Goal: Task Accomplishment & Management: Manage account settings

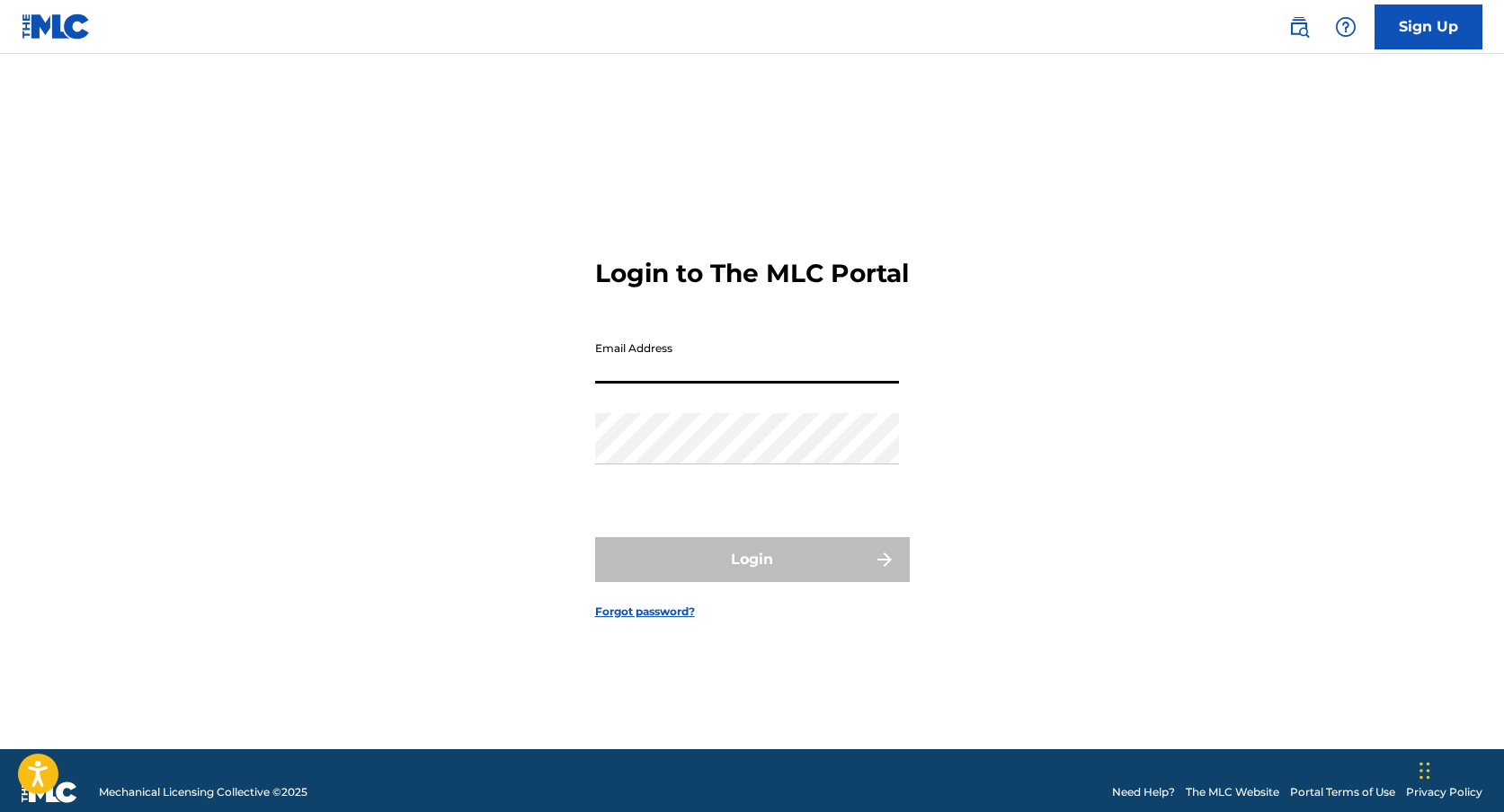
type input "[EMAIL_ADDRESS][DOMAIN_NAME]"
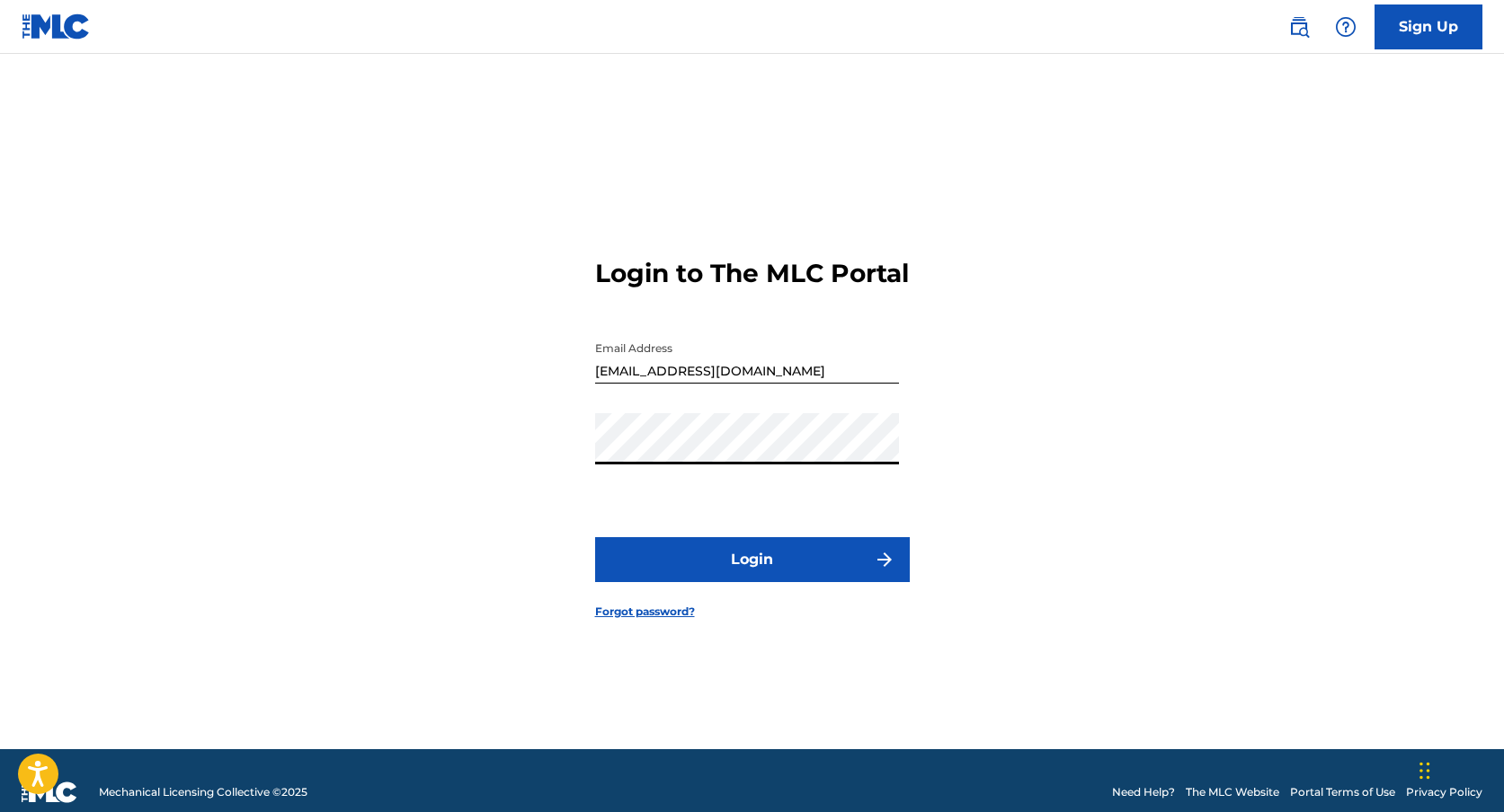
click at [595, 538] on button "Login" at bounding box center [752, 560] width 314 height 45
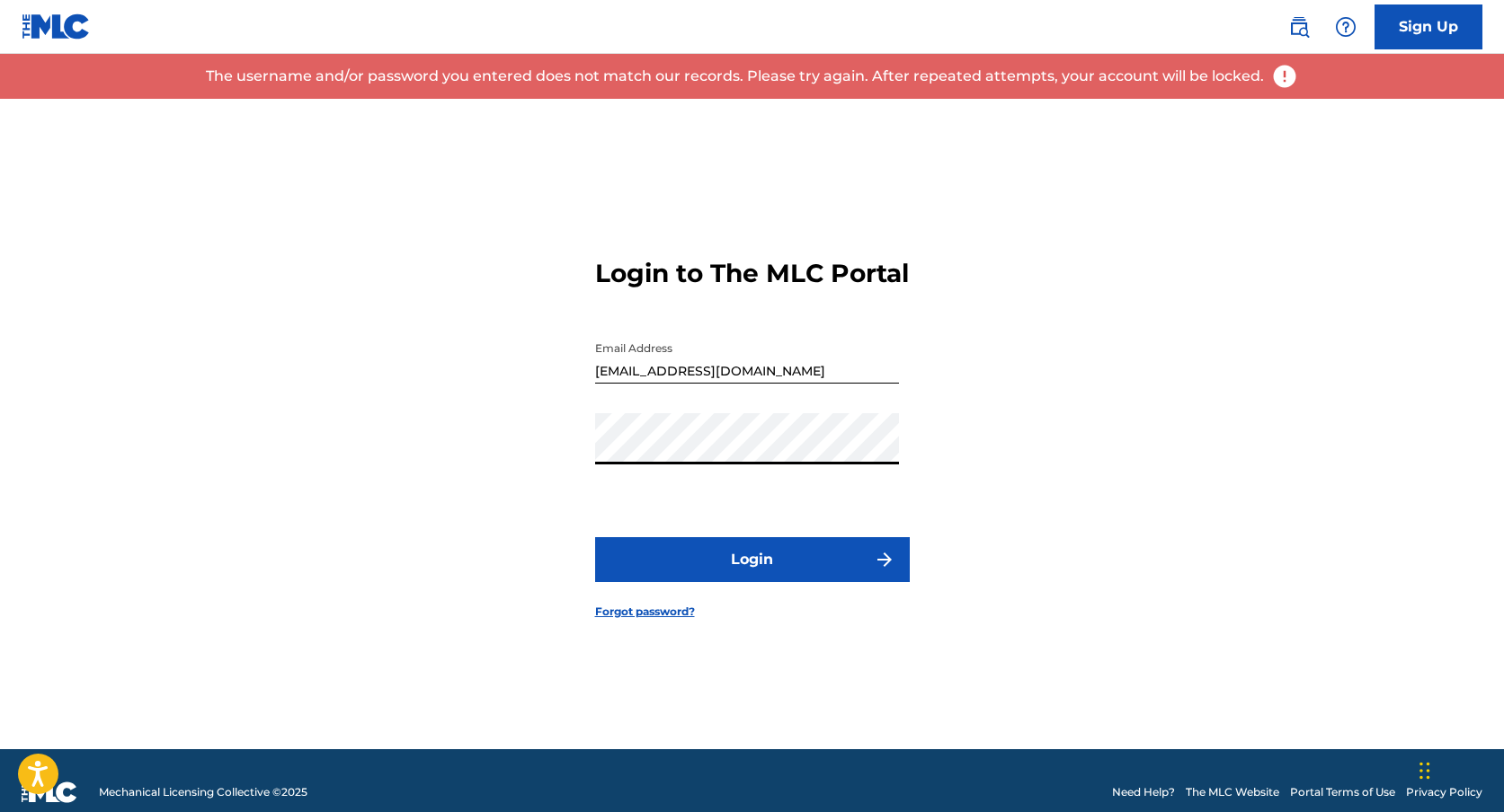
click at [595, 538] on button "Login" at bounding box center [752, 560] width 314 height 45
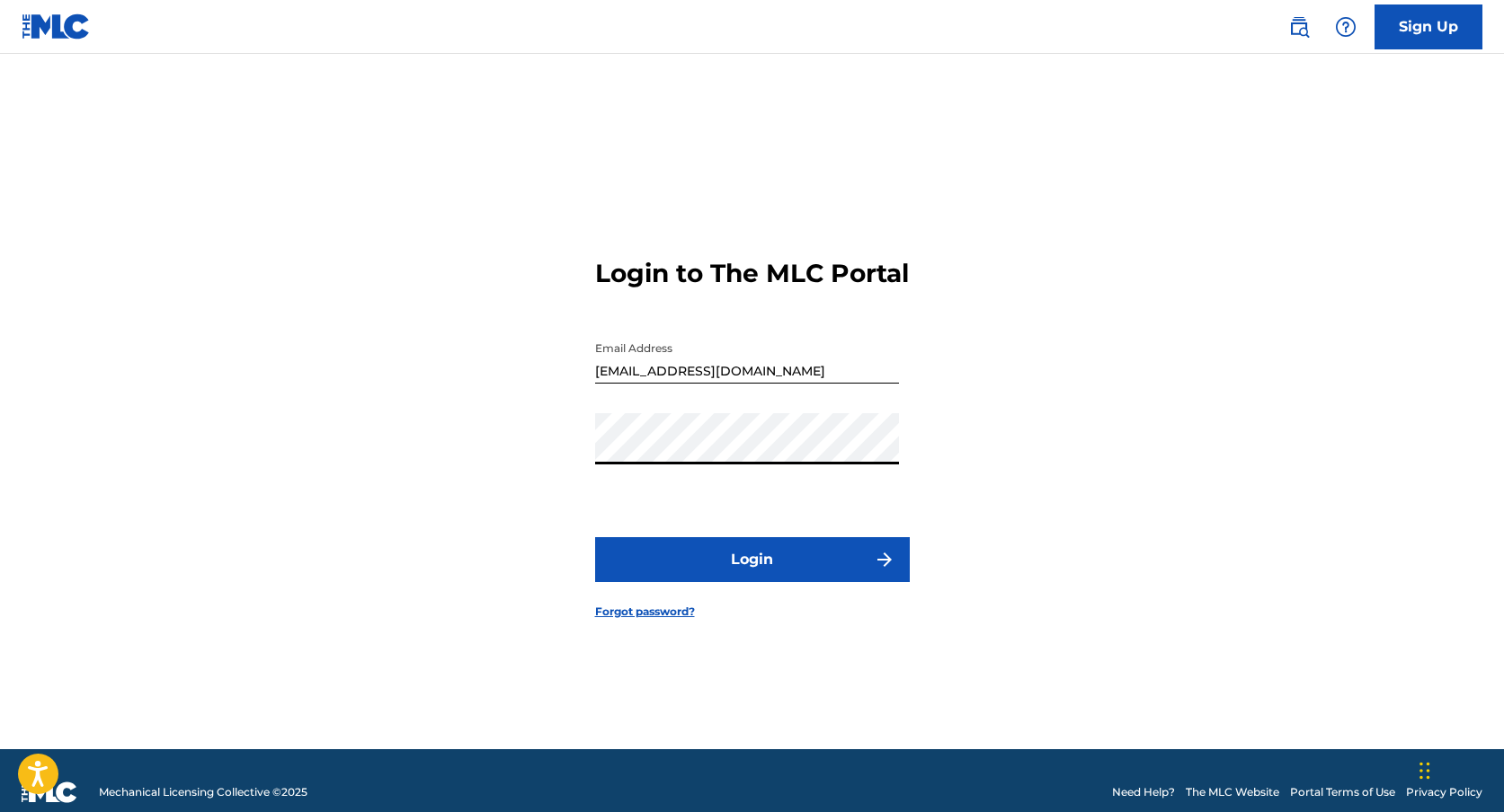
click at [595, 538] on button "Login" at bounding box center [752, 560] width 314 height 45
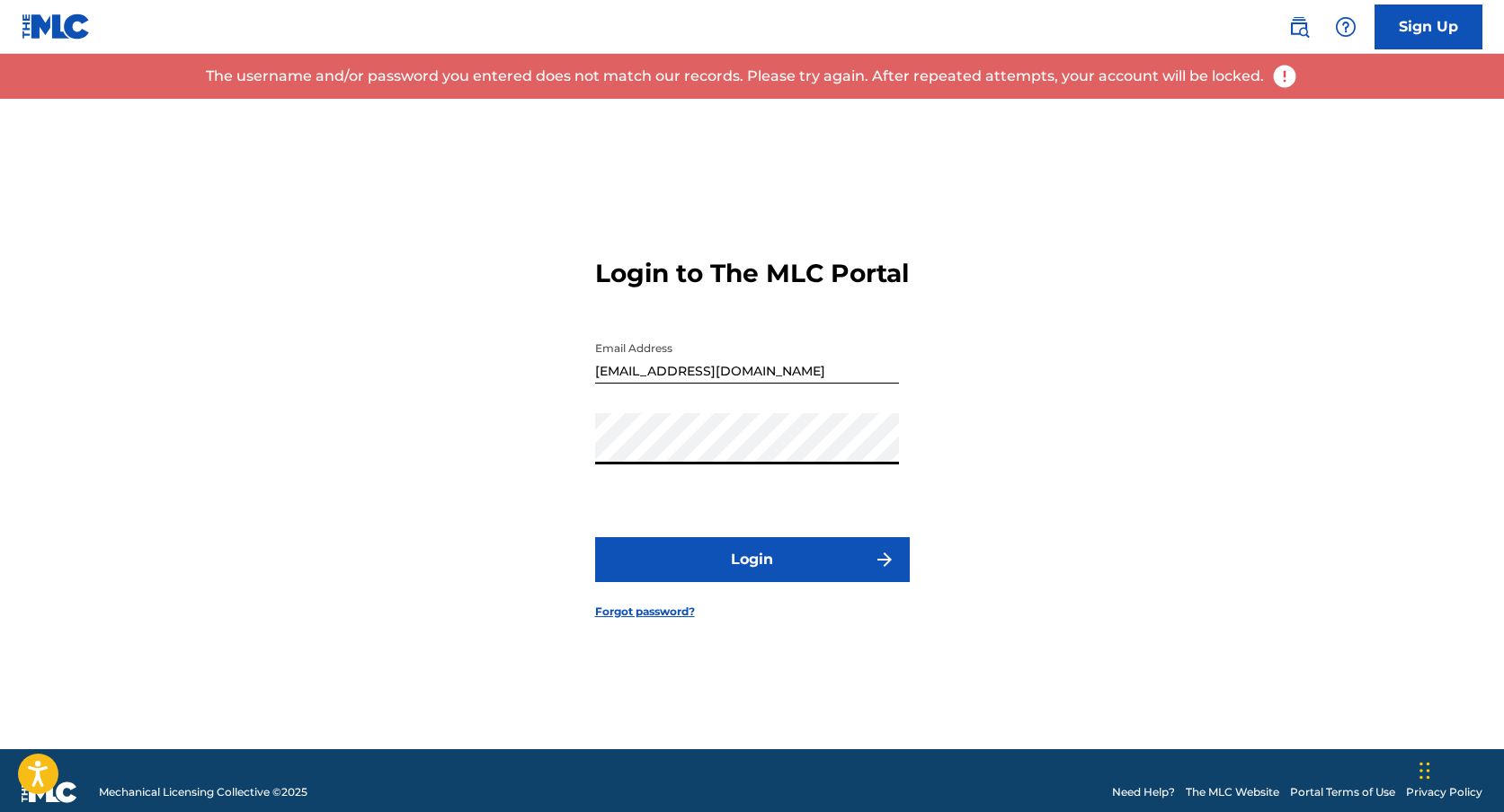
click at [674, 620] on link "Forgot password?" at bounding box center [645, 611] width 100 height 16
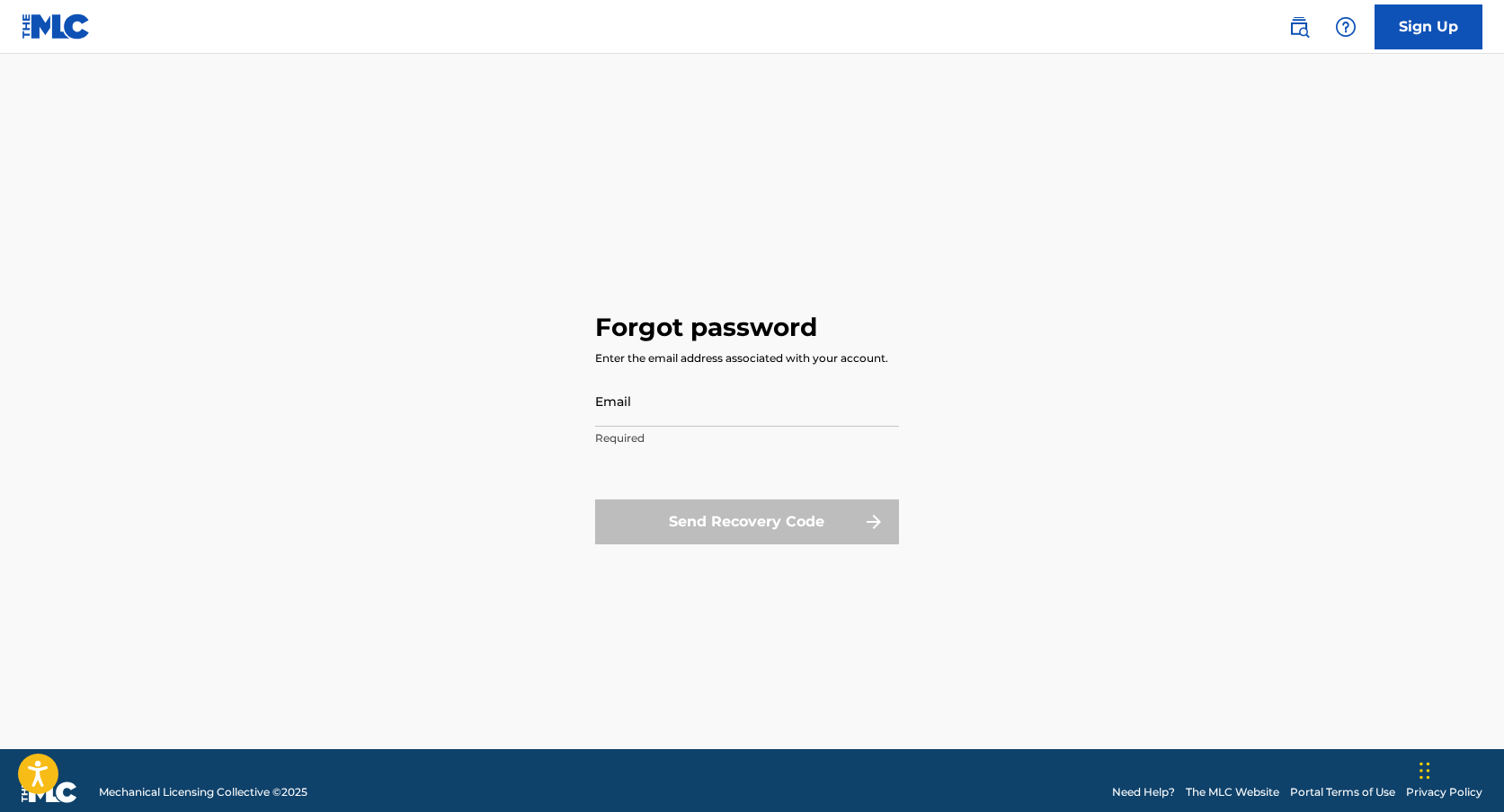
click at [616, 413] on input "Email" at bounding box center [747, 401] width 303 height 51
type input "[EMAIL_ADDRESS][DOMAIN_NAME]"
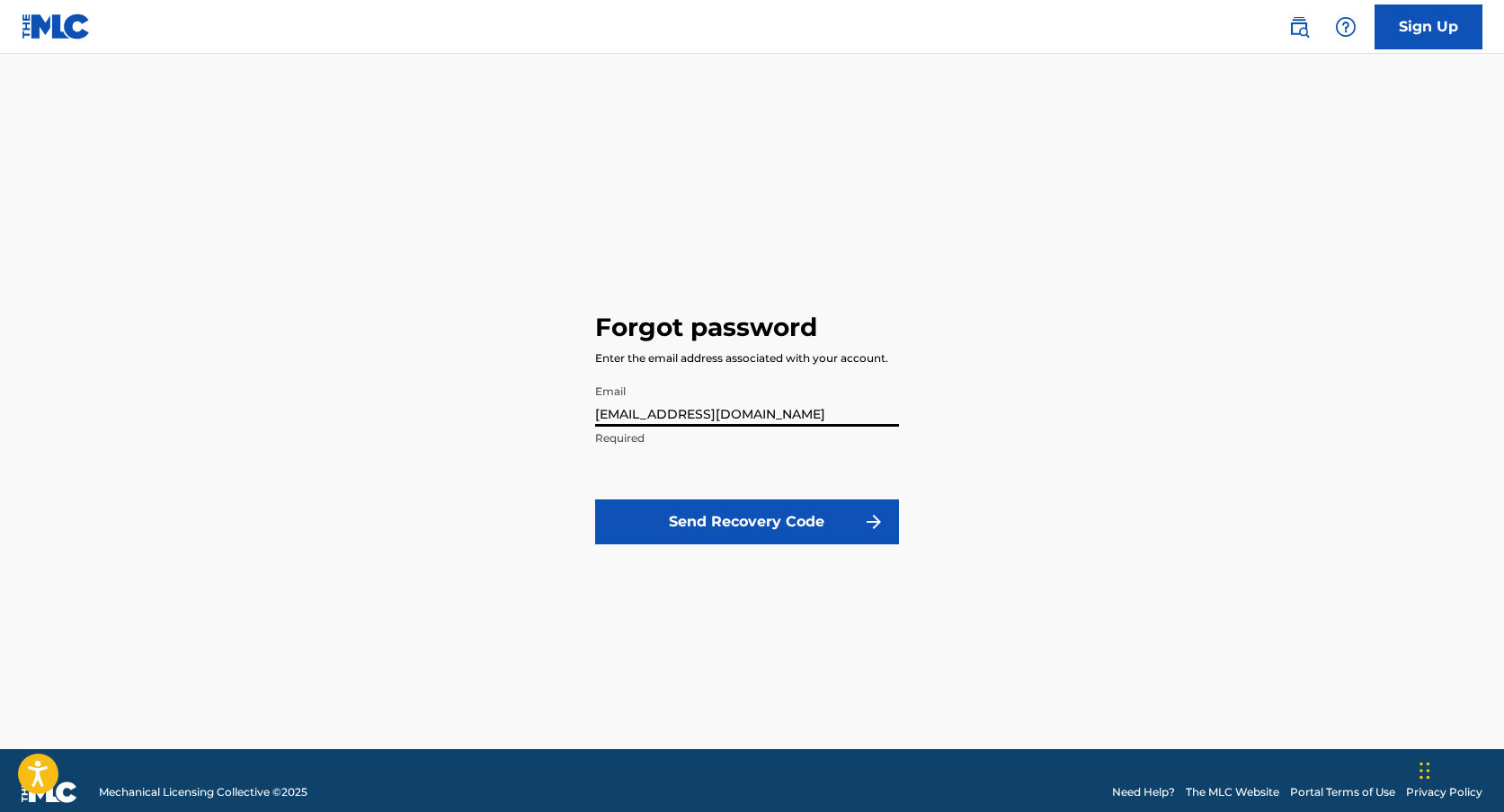
click at [703, 532] on button "Send Recovery Code" at bounding box center [747, 522] width 303 height 45
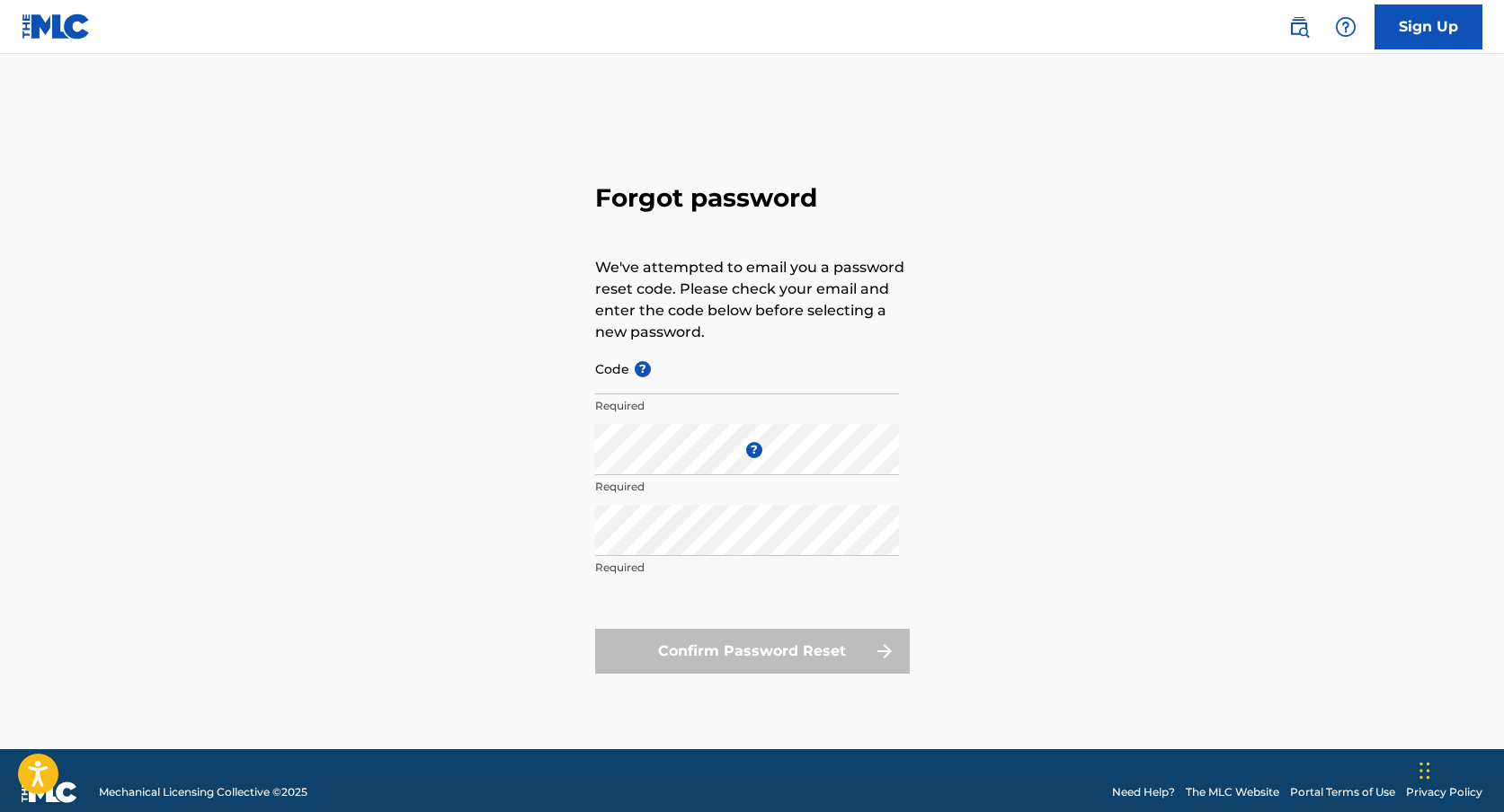
click at [697, 374] on input "Code ?" at bounding box center [747, 368] width 303 height 51
paste input "FP_133647f1c7f4287e163e165995e0"
type input "FP_133647f1c7f4287e163e165995e0"
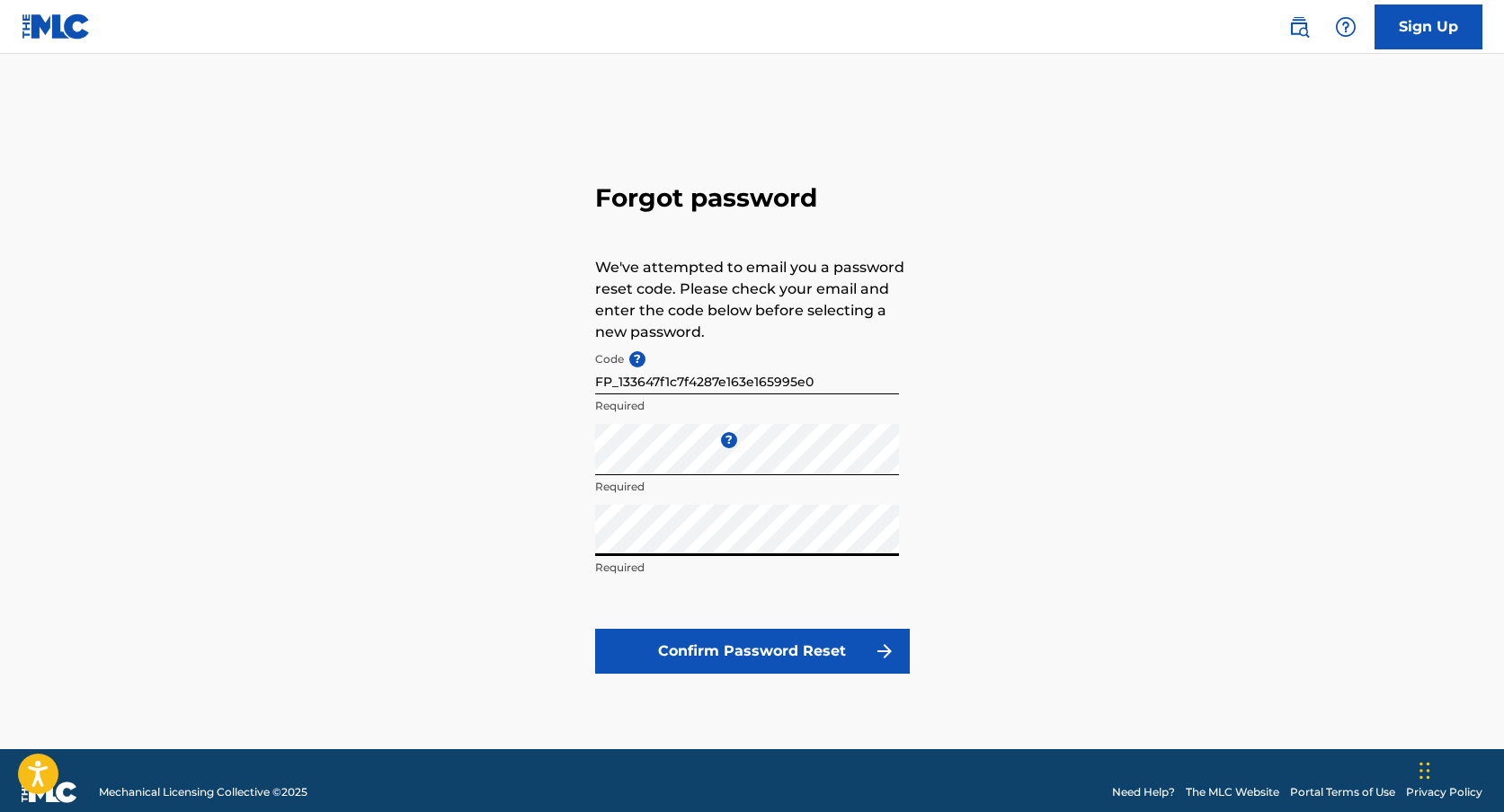
click at [721, 646] on button "Confirm Password Reset" at bounding box center [752, 651] width 314 height 45
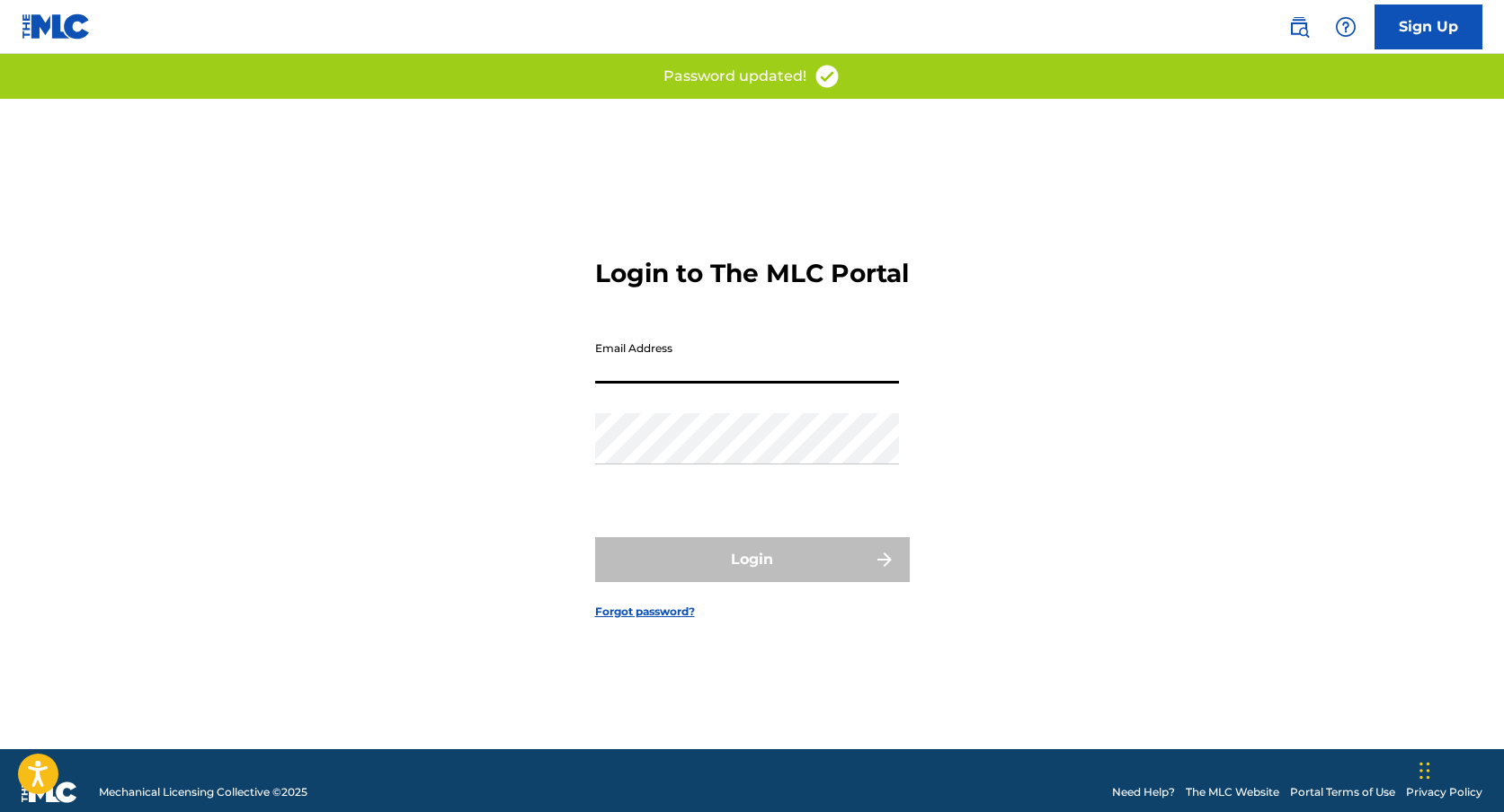
click at [695, 373] on input "Email Address" at bounding box center [747, 357] width 303 height 51
type input "[EMAIL_ADDRESS][DOMAIN_NAME]"
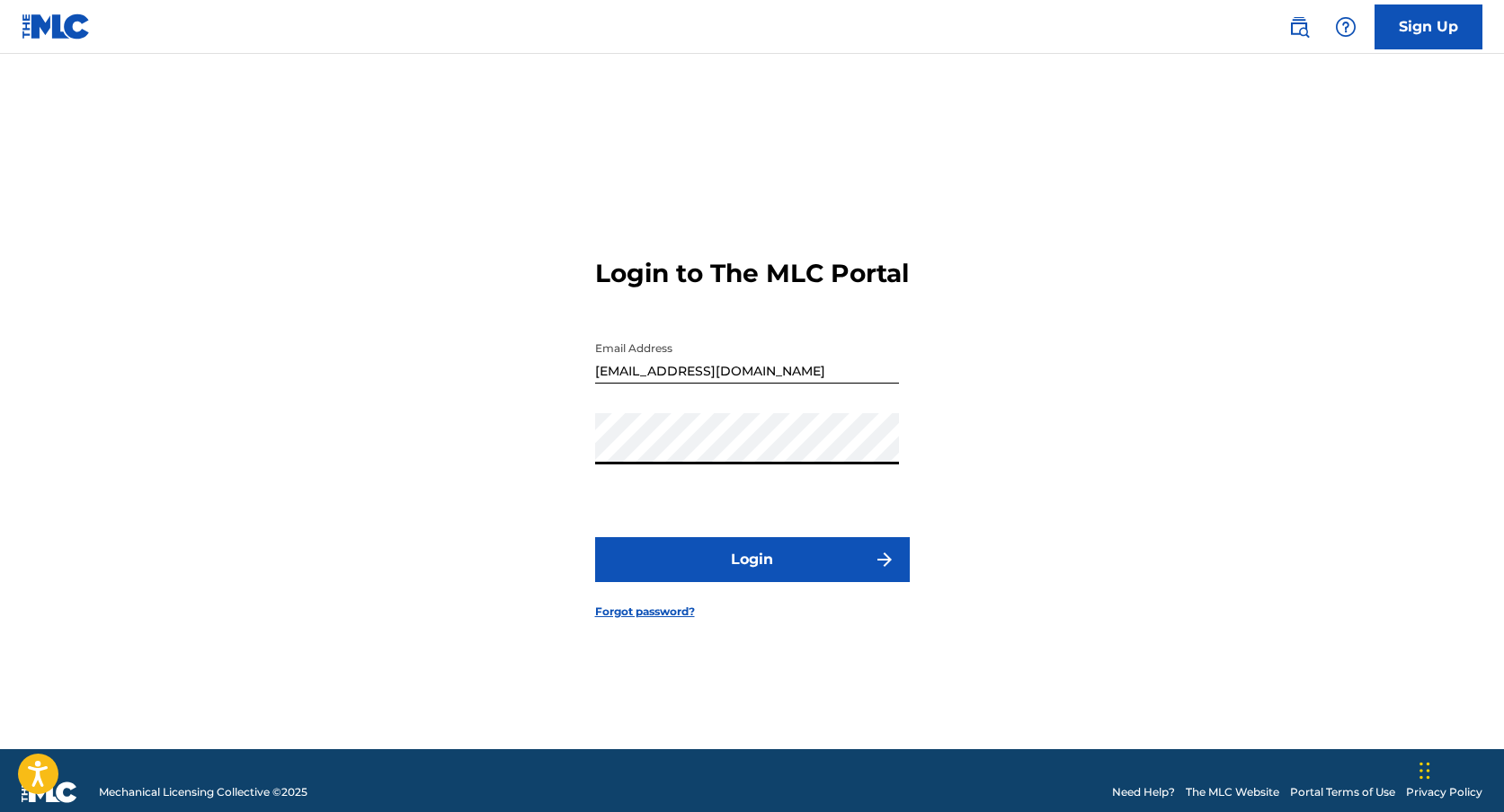
click at [595, 538] on button "Login" at bounding box center [752, 560] width 314 height 45
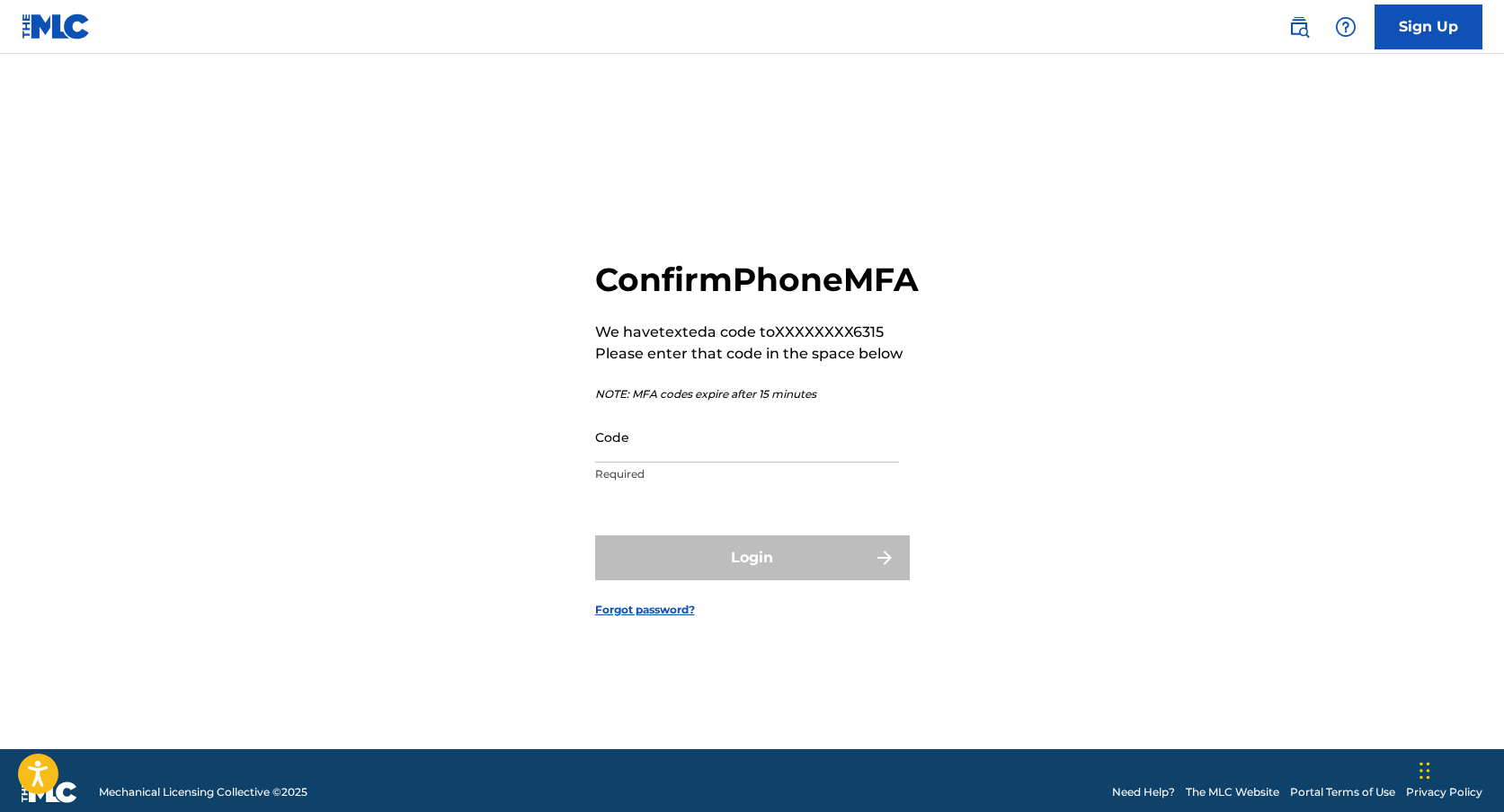
click at [753, 455] on input "Code" at bounding box center [747, 437] width 303 height 51
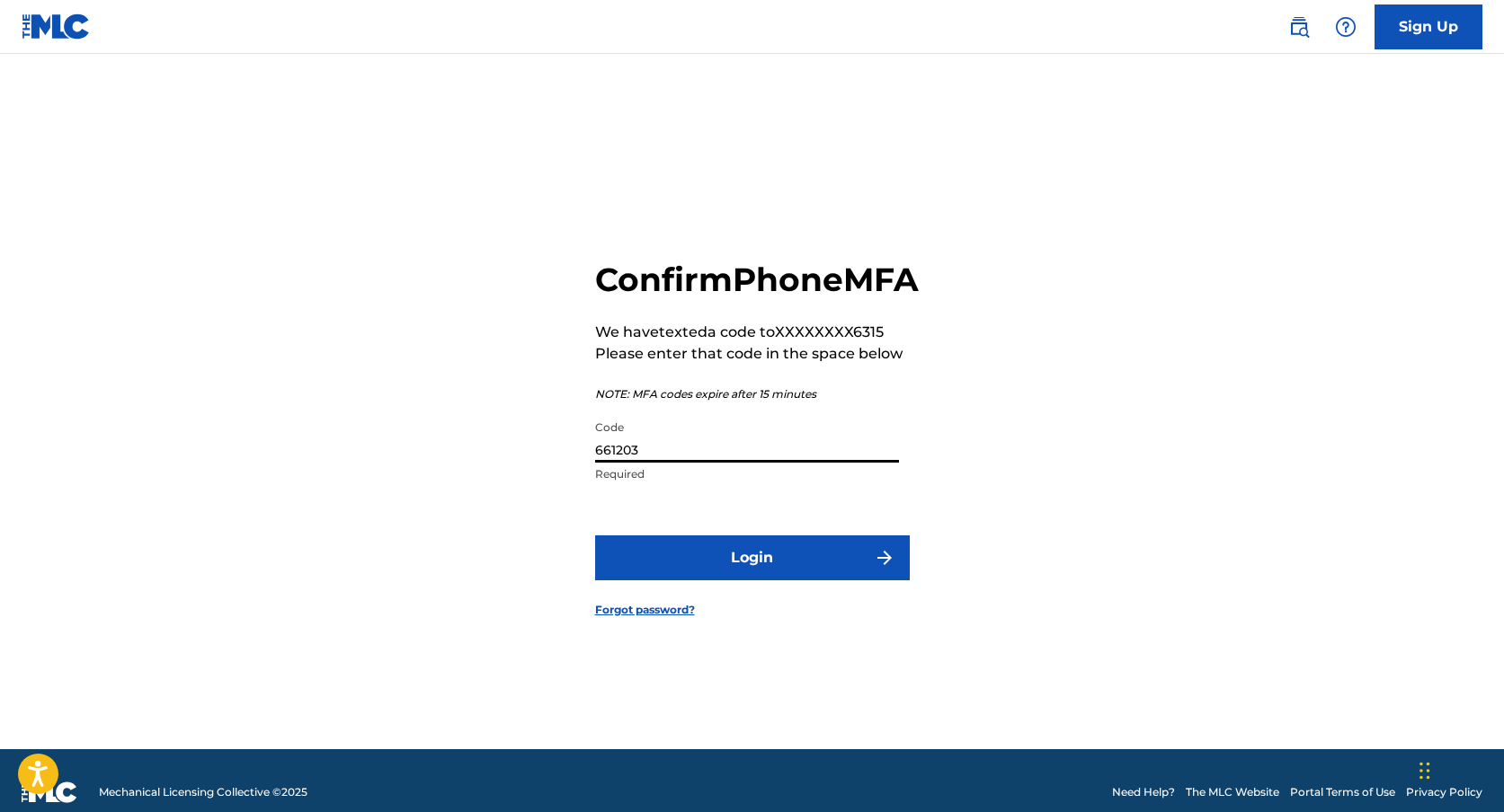
type input "661203"
click at [727, 581] on button "Login" at bounding box center [752, 558] width 314 height 45
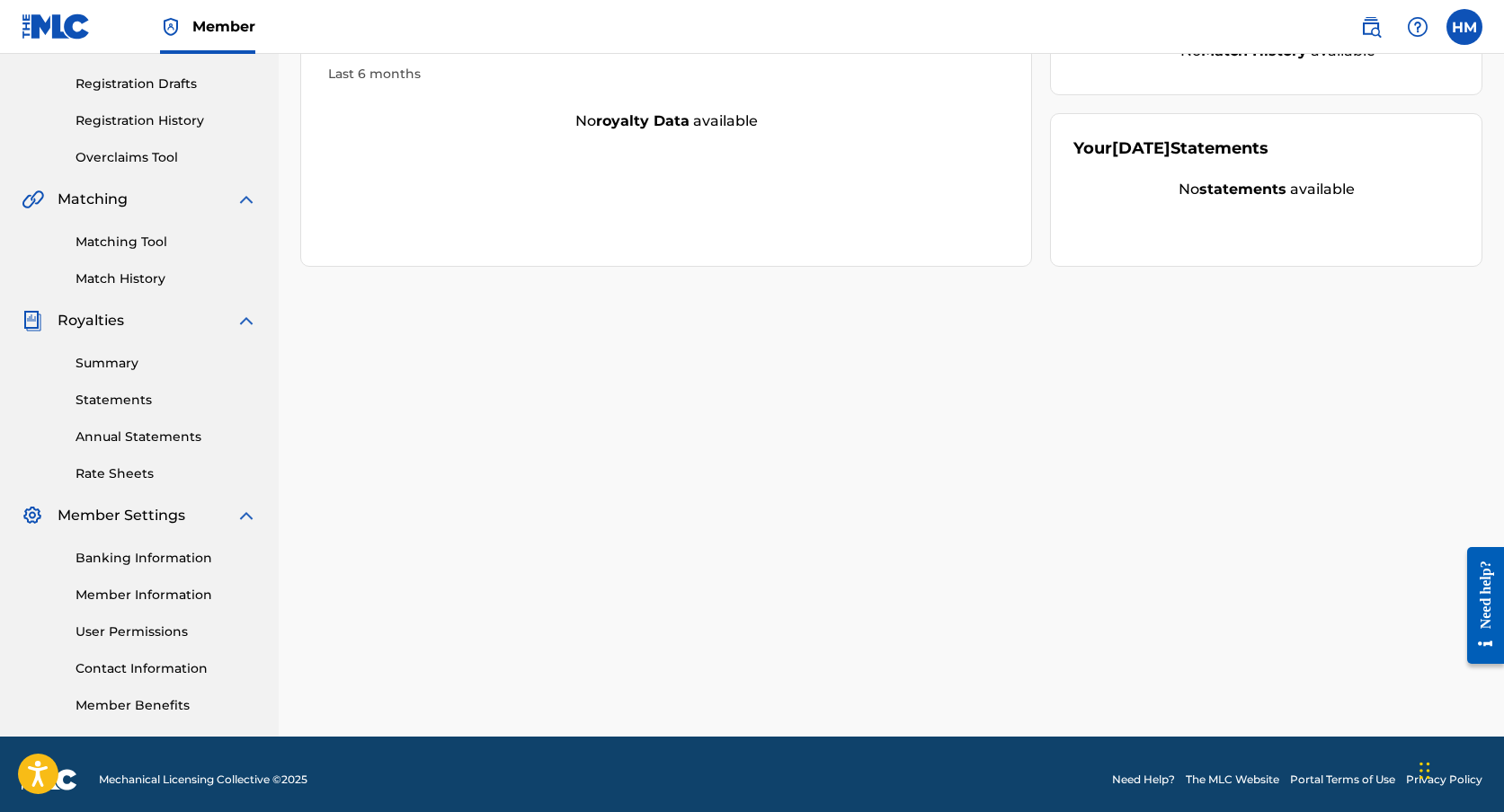
scroll to position [293, 0]
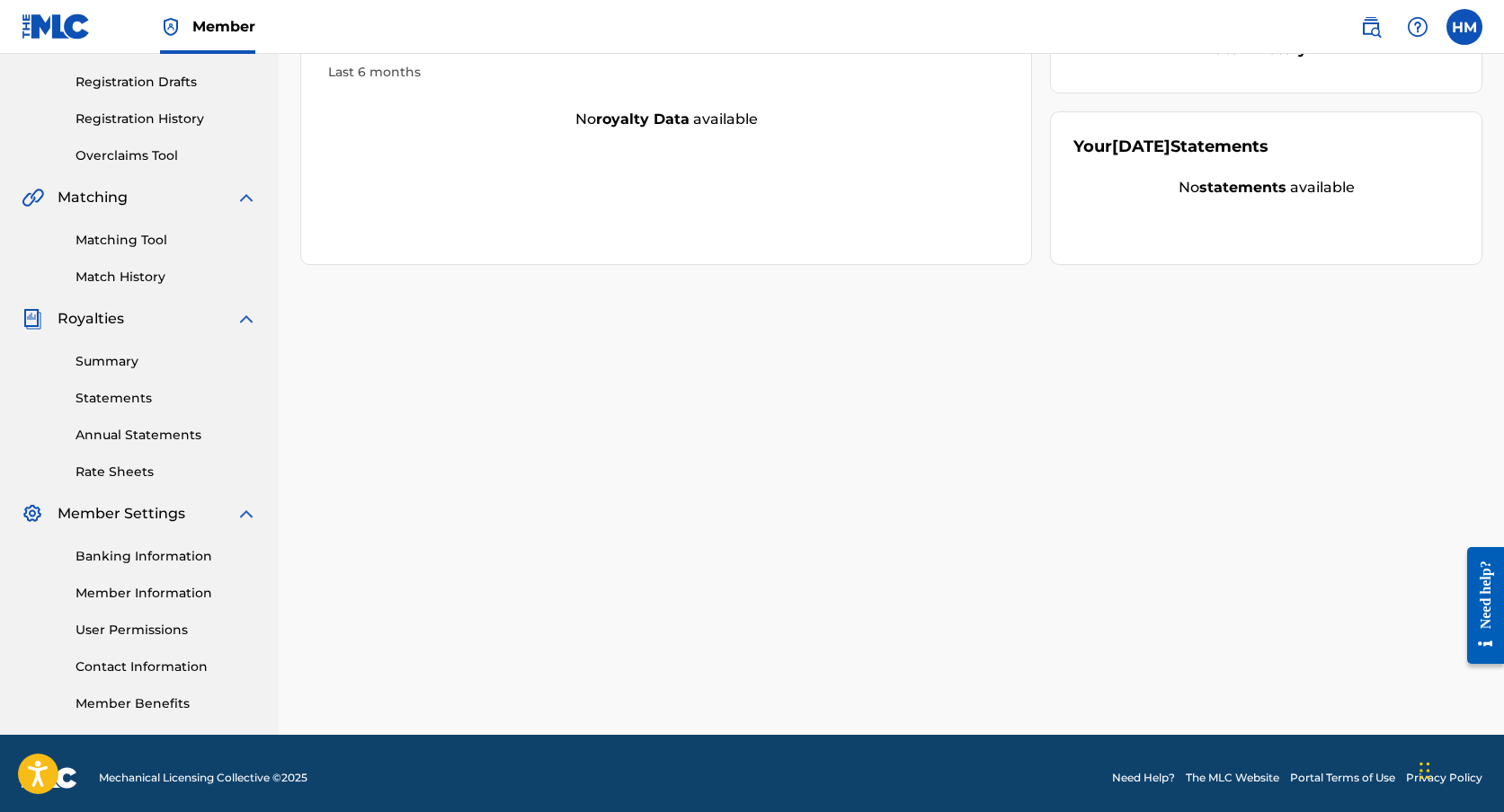
click at [141, 557] on link "Banking Information" at bounding box center [167, 557] width 182 height 19
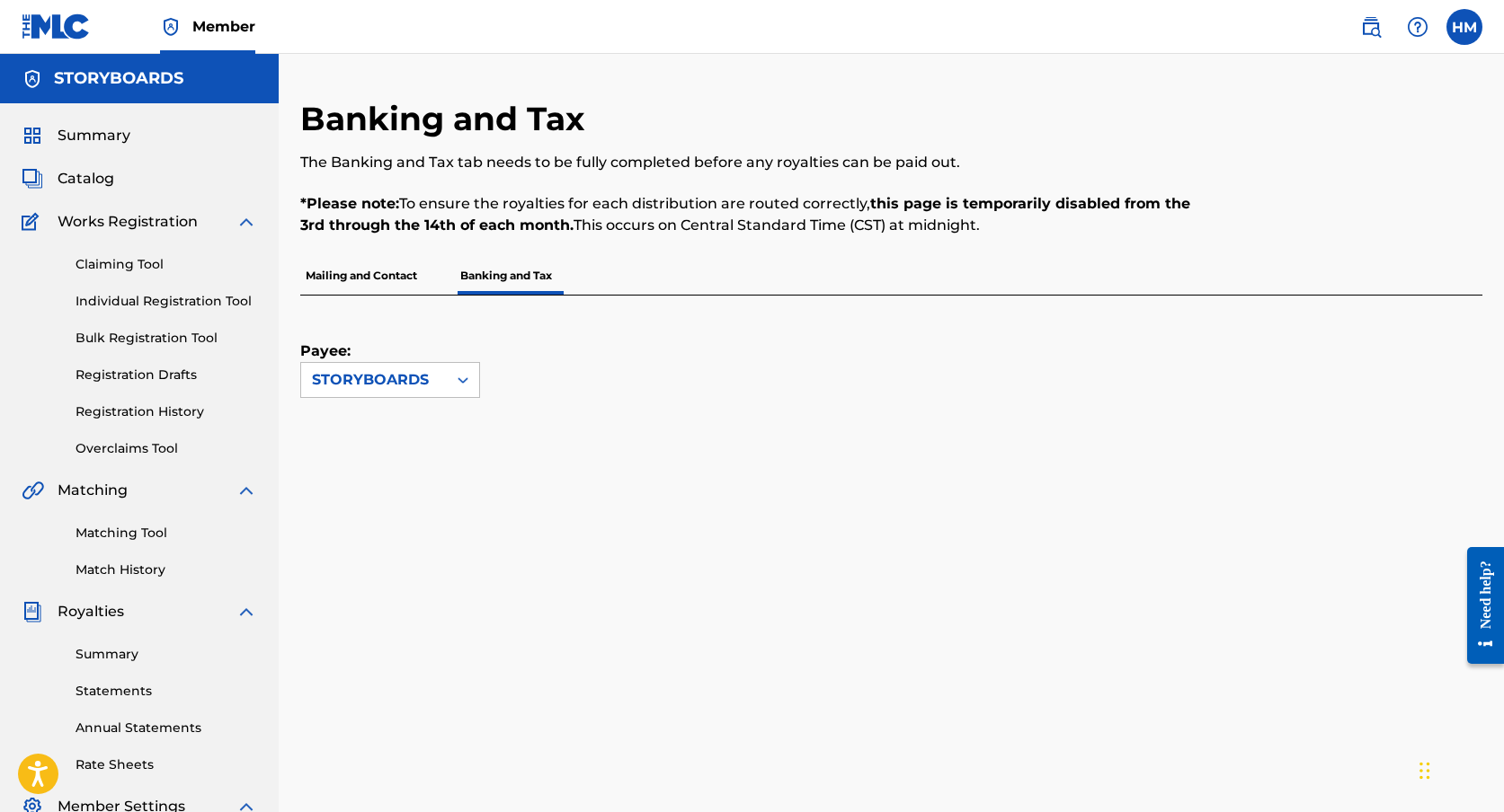
click at [1380, 34] on img at bounding box center [1371, 27] width 22 height 22
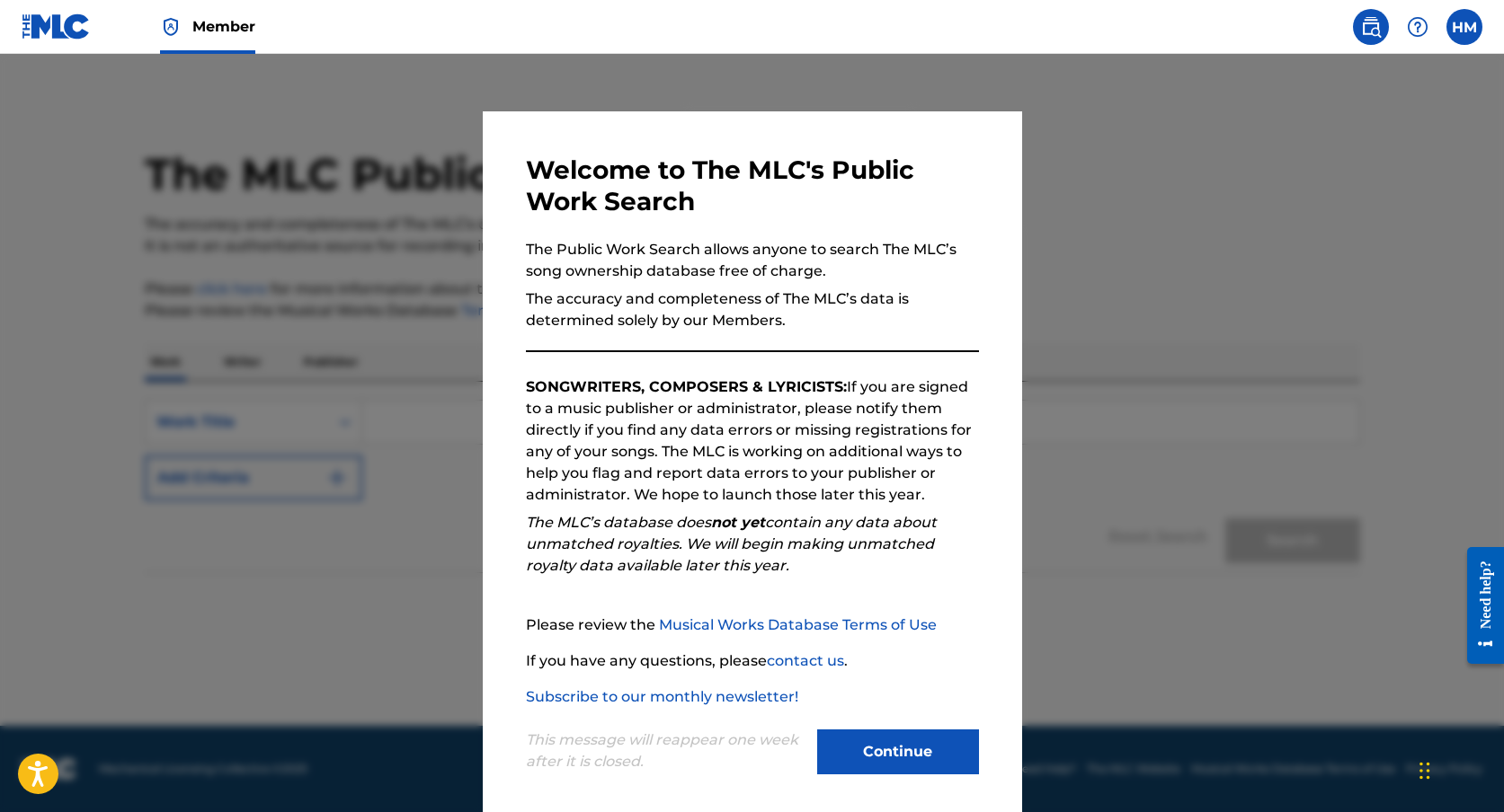
click at [907, 730] on button "Continue" at bounding box center [898, 752] width 162 height 45
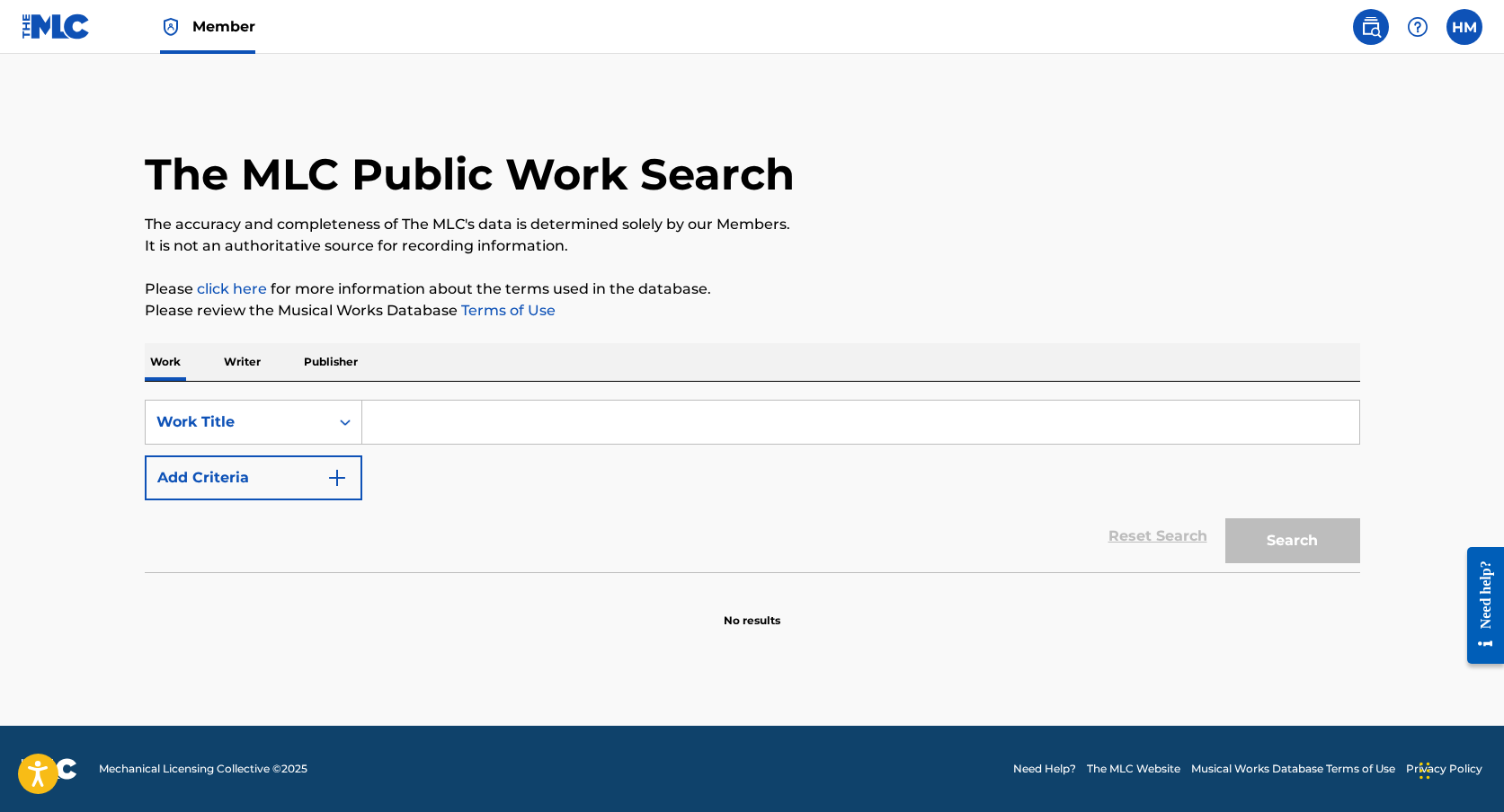
click at [1470, 32] on label at bounding box center [1465, 27] width 36 height 36
click at [1465, 27] on input "[PERSON_NAME] [PERSON_NAME] [EMAIL_ADDRESS][DOMAIN_NAME] Notification Preferenc…" at bounding box center [1465, 27] width 0 height 0
click at [1290, 225] on link "Profile" at bounding box center [1287, 223] width 36 height 16
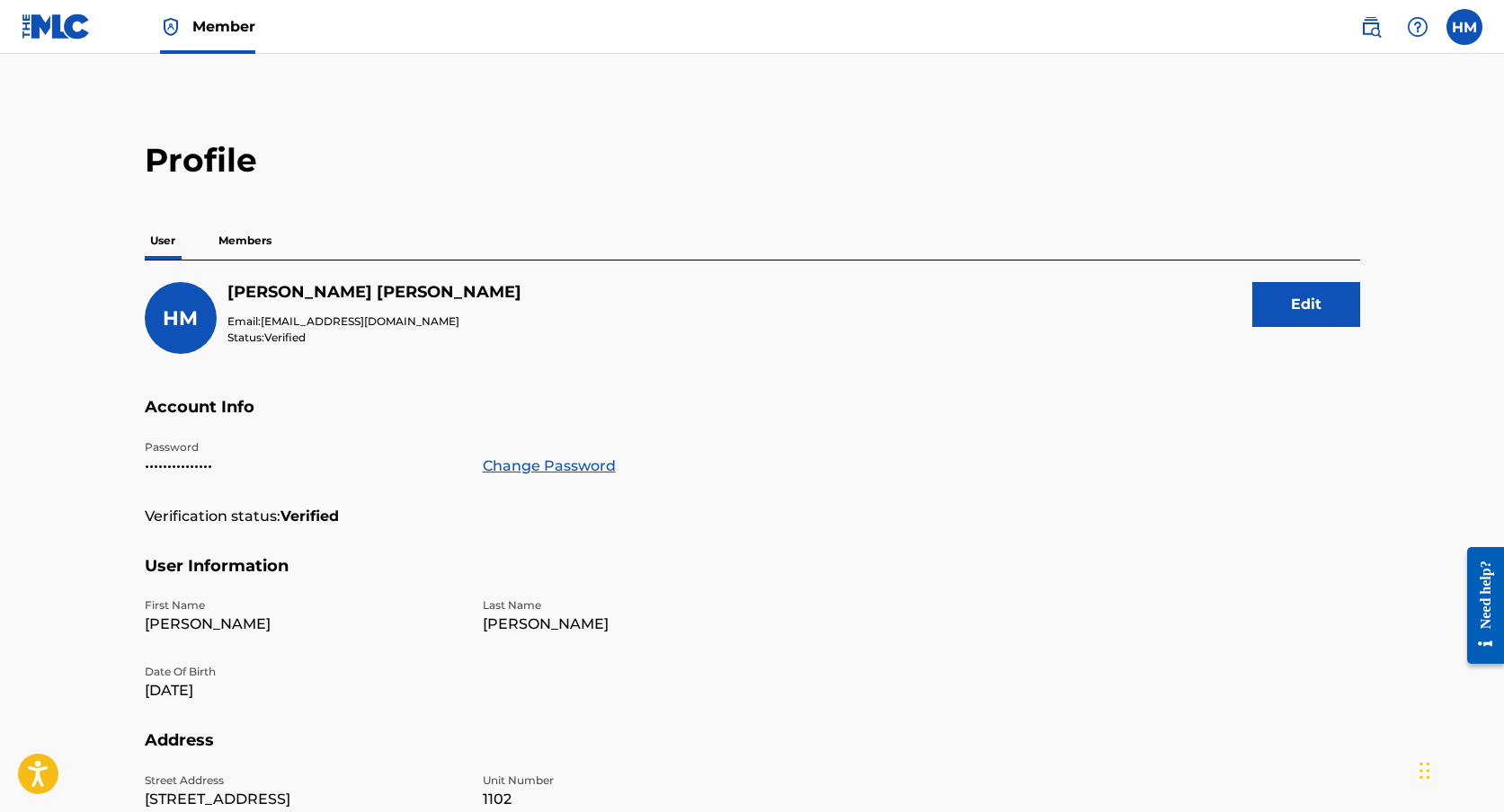
click at [59, 23] on img at bounding box center [56, 27] width 69 height 26
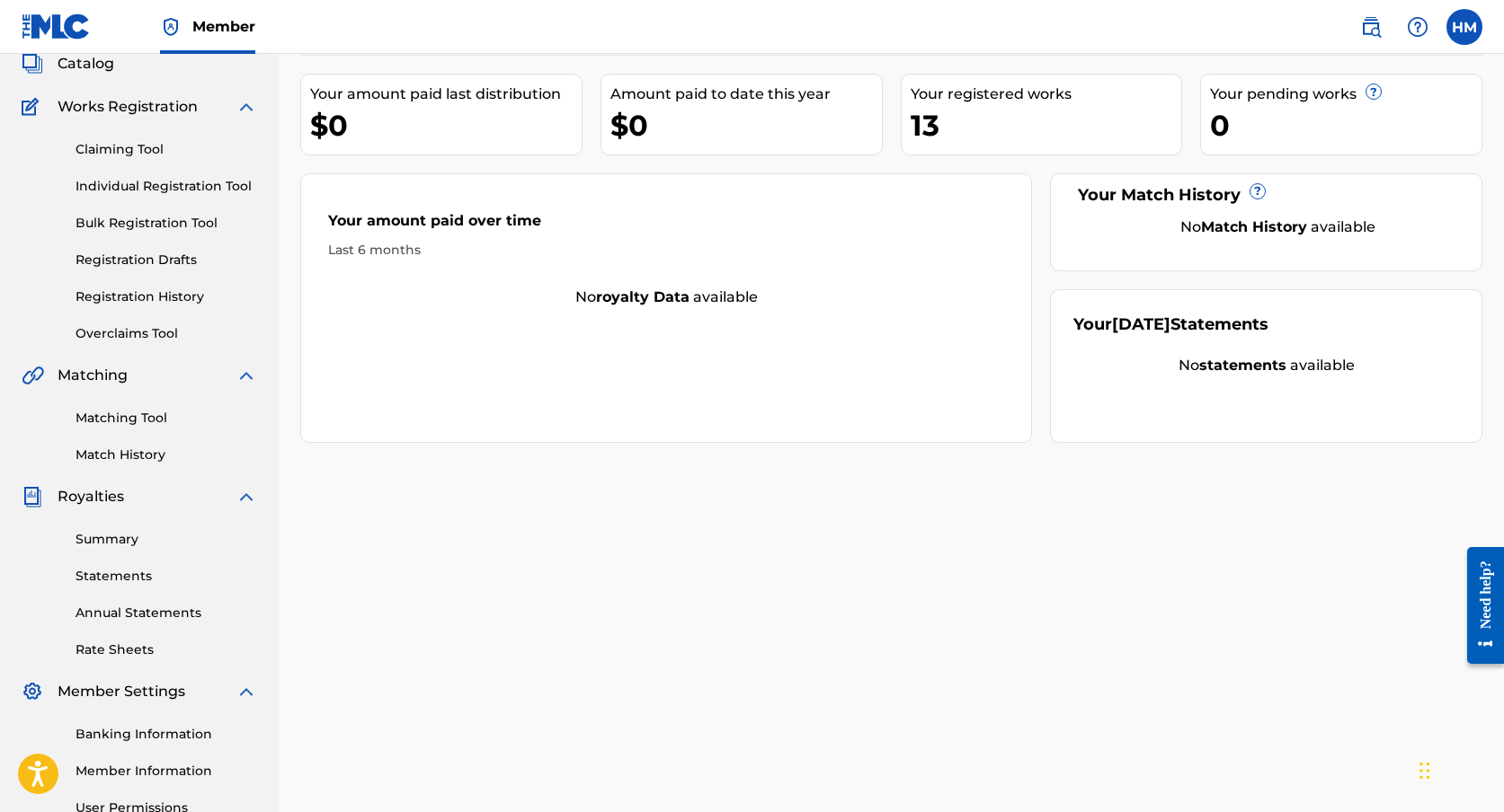
scroll to position [302, 0]
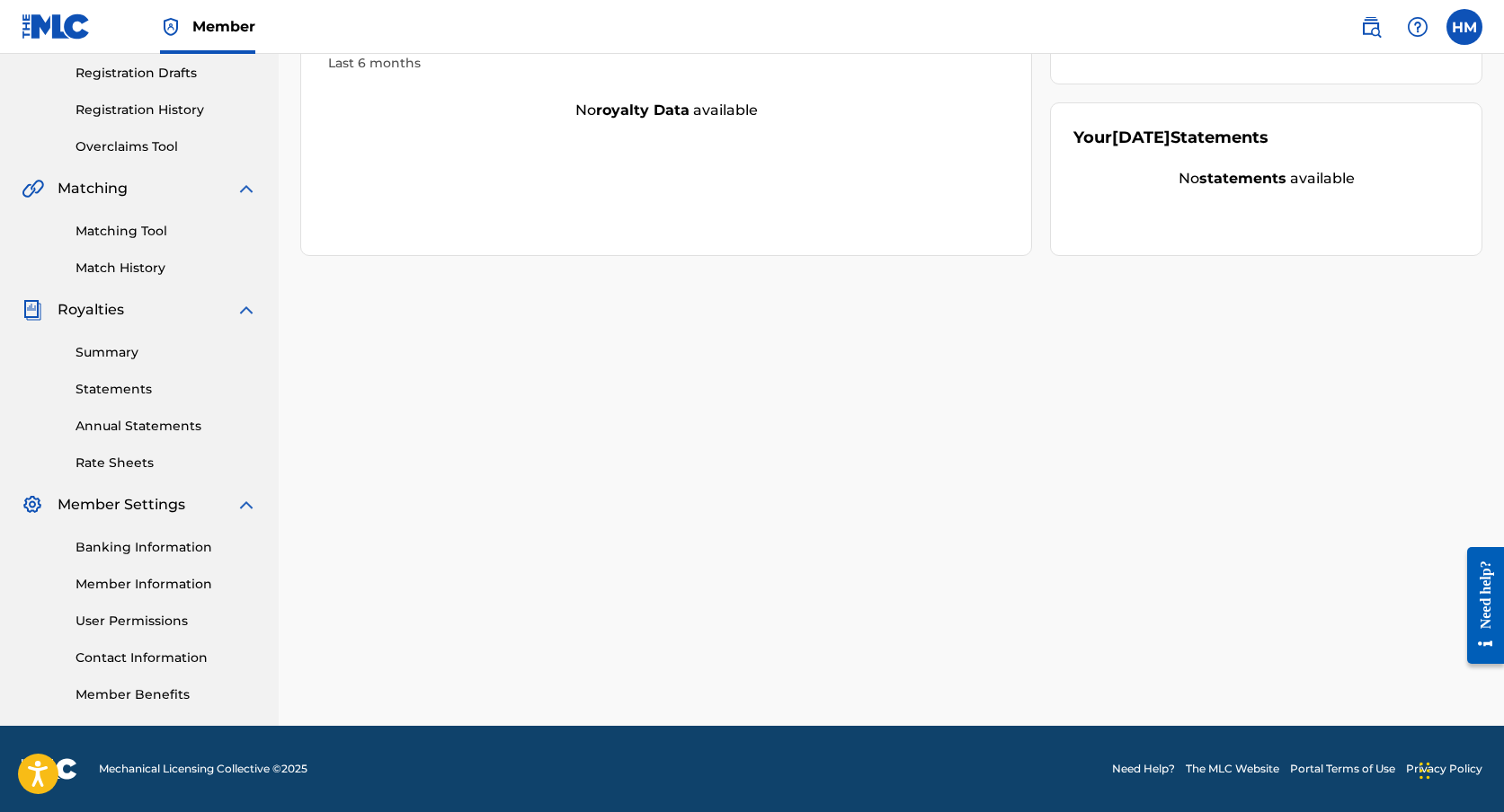
click at [1454, 31] on label at bounding box center [1465, 27] width 36 height 36
click at [1465, 27] on input "[PERSON_NAME] [PERSON_NAME] [EMAIL_ADDRESS][DOMAIN_NAME] Notification Preferenc…" at bounding box center [1465, 27] width 0 height 0
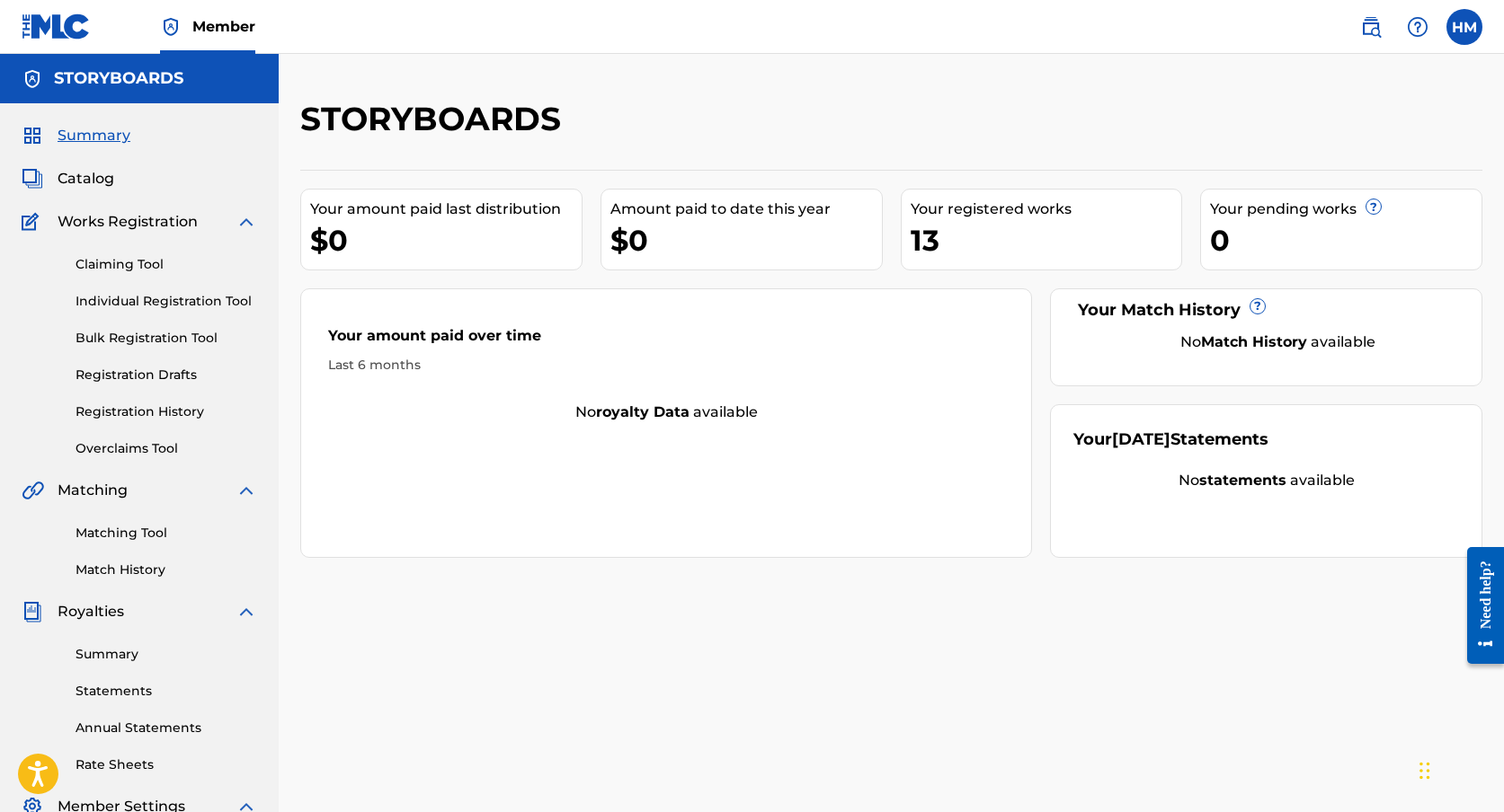
scroll to position [35, 0]
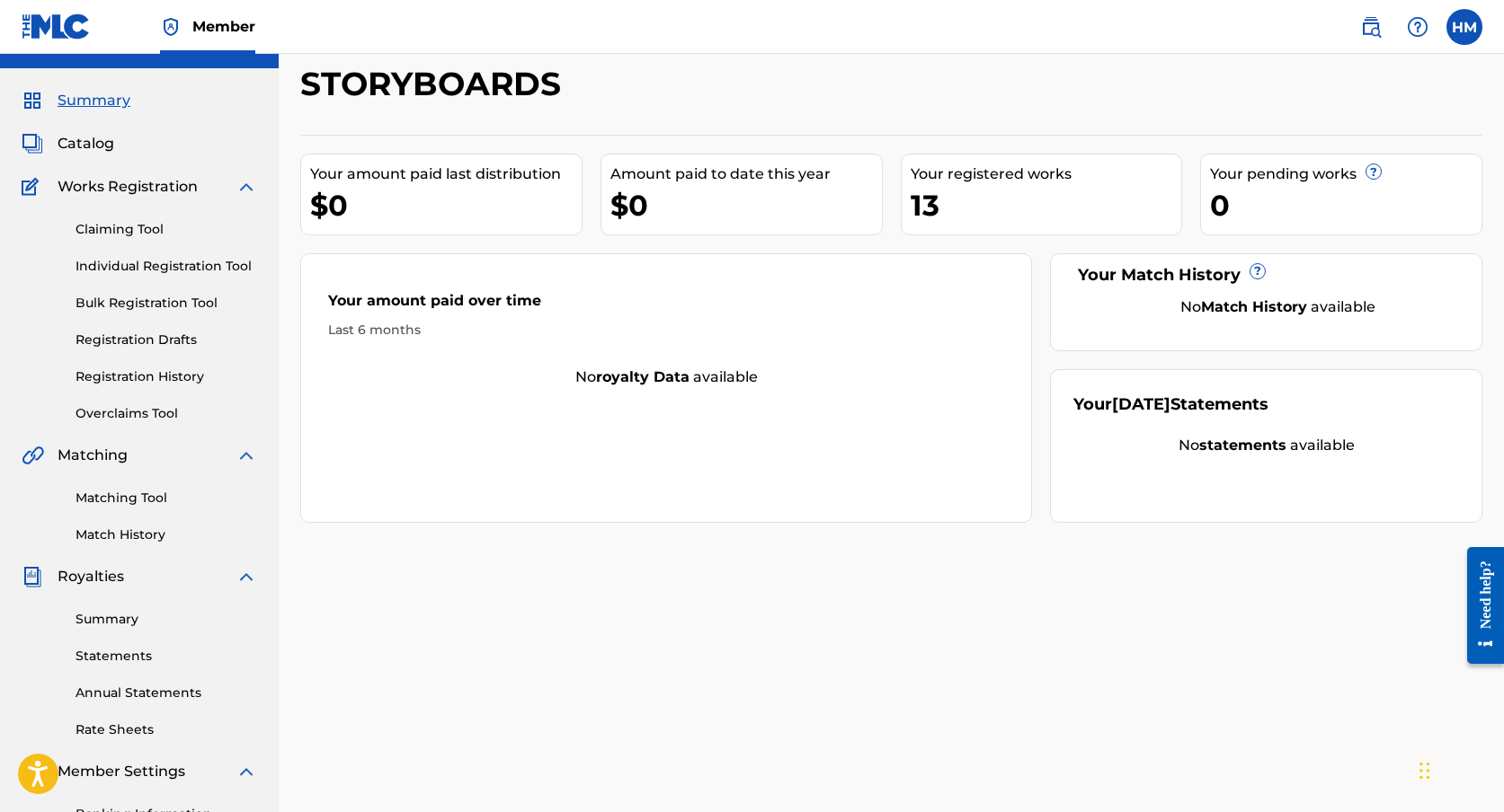
click at [177, 378] on link "Registration History" at bounding box center [167, 376] width 182 height 19
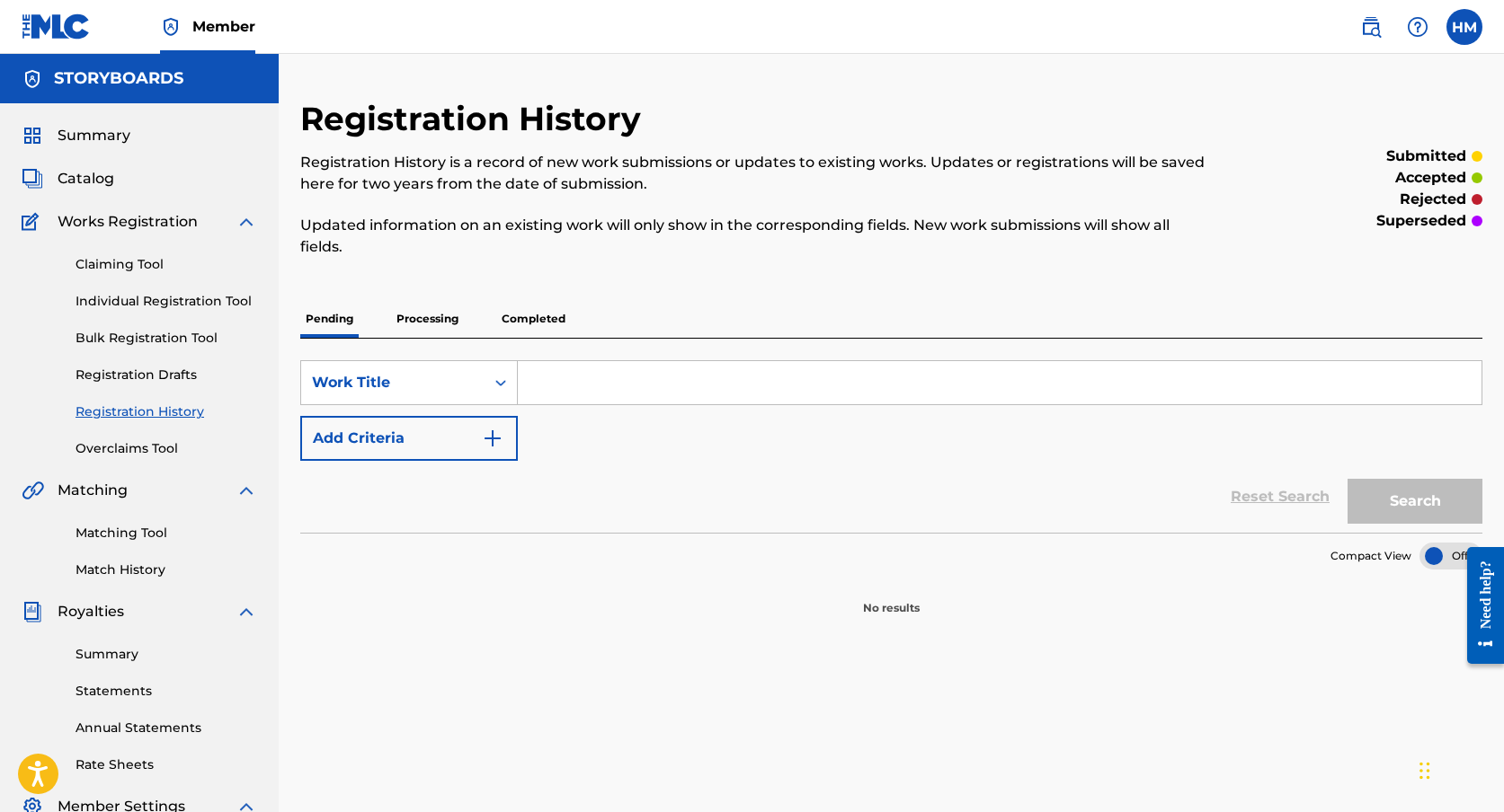
click at [521, 315] on p "Completed" at bounding box center [533, 319] width 75 height 38
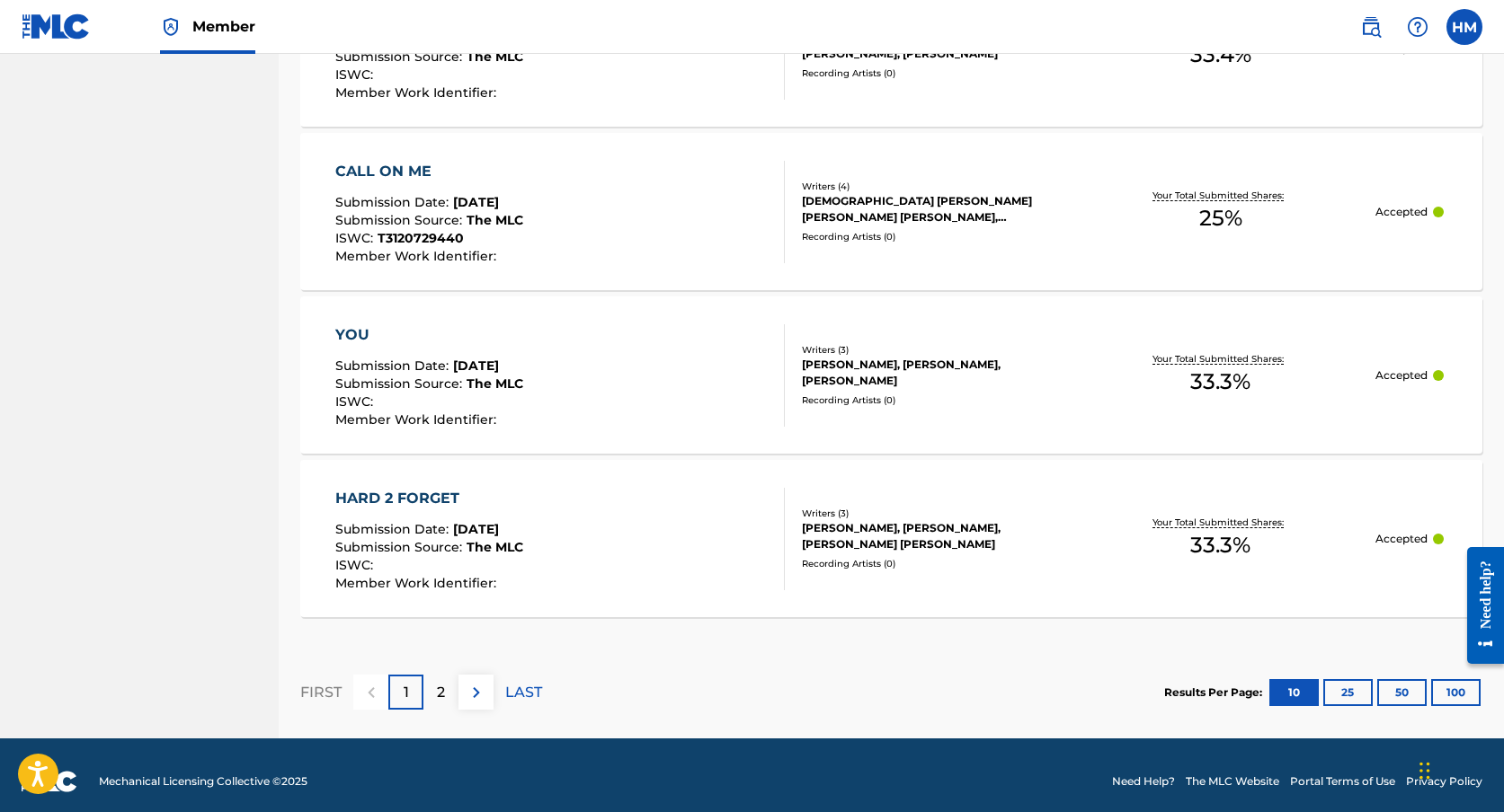
scroll to position [1677, 0]
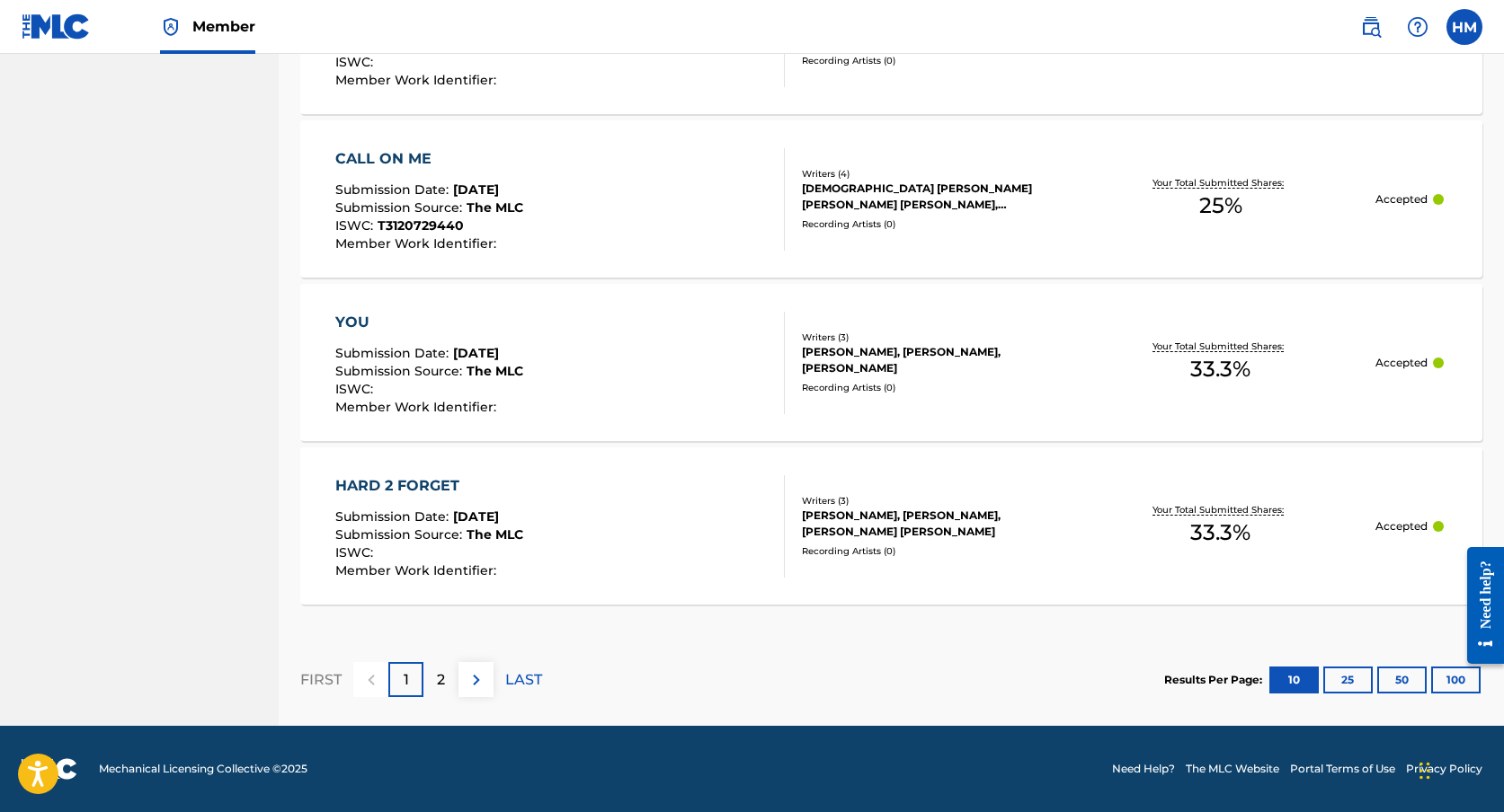
click at [440, 687] on p "2" at bounding box center [441, 680] width 8 height 22
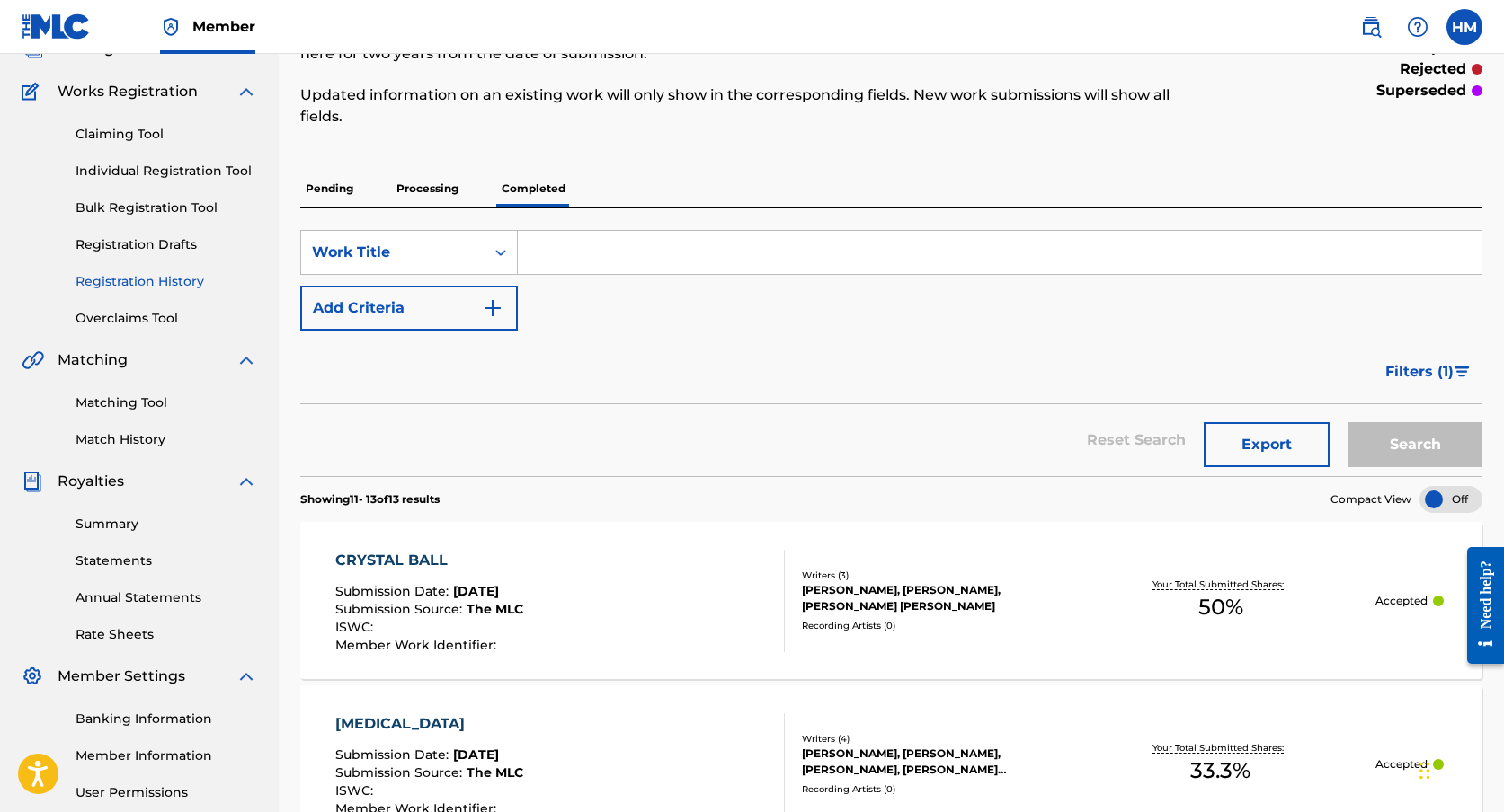
scroll to position [0, 0]
